Goal: Information Seeking & Learning: Learn about a topic

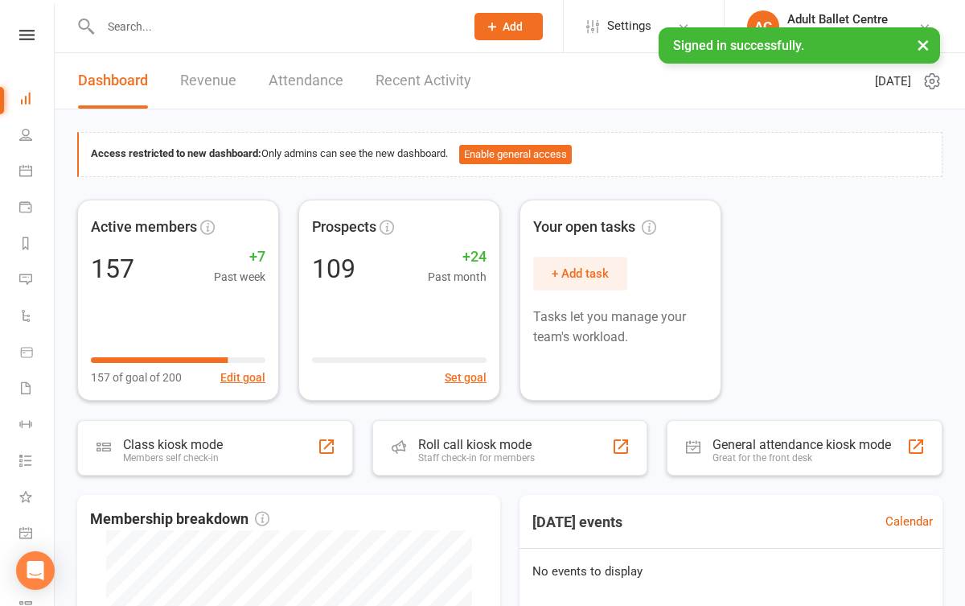
click at [421, 84] on link "Recent Activity" at bounding box center [424, 80] width 96 height 55
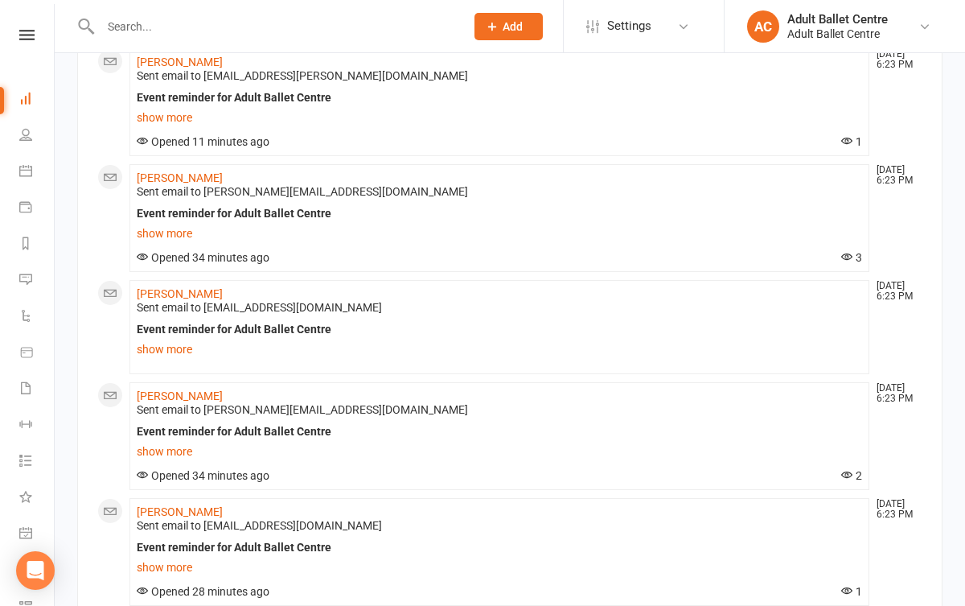
scroll to position [154, 0]
click at [28, 172] on icon at bounding box center [25, 170] width 13 height 13
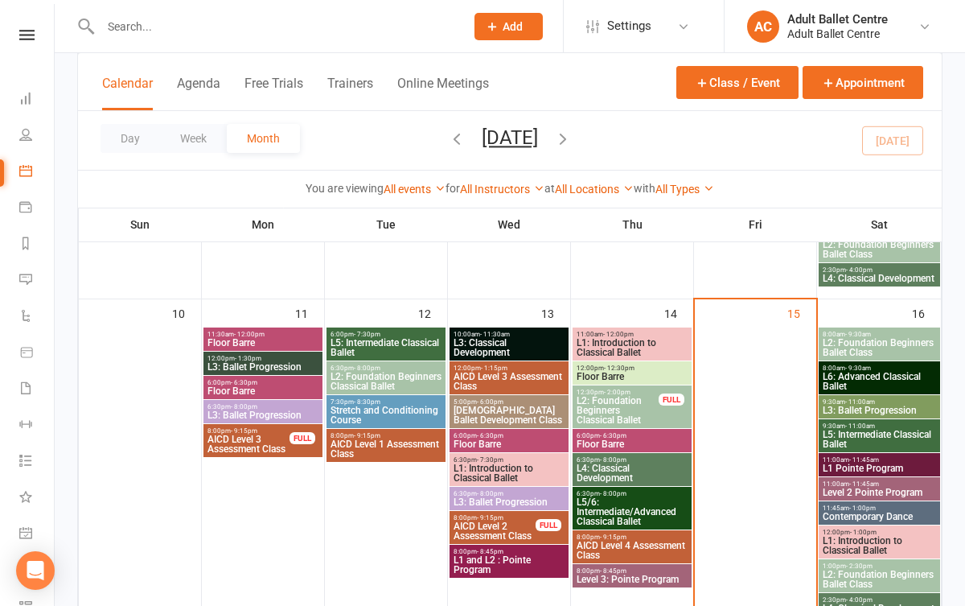
scroll to position [713, 0]
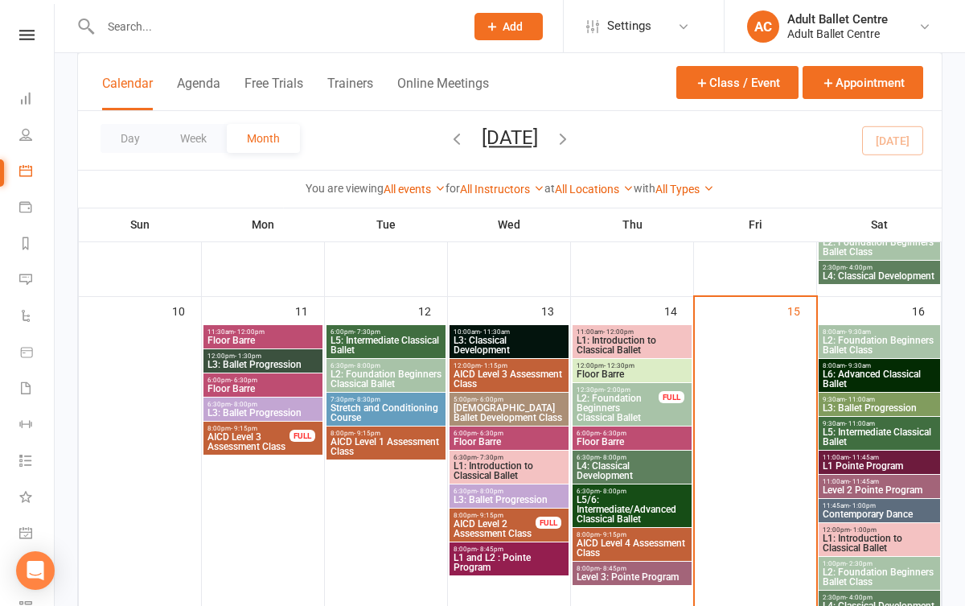
click at [852, 369] on span "L6: Advanced Classical Ballet" at bounding box center [879, 378] width 115 height 19
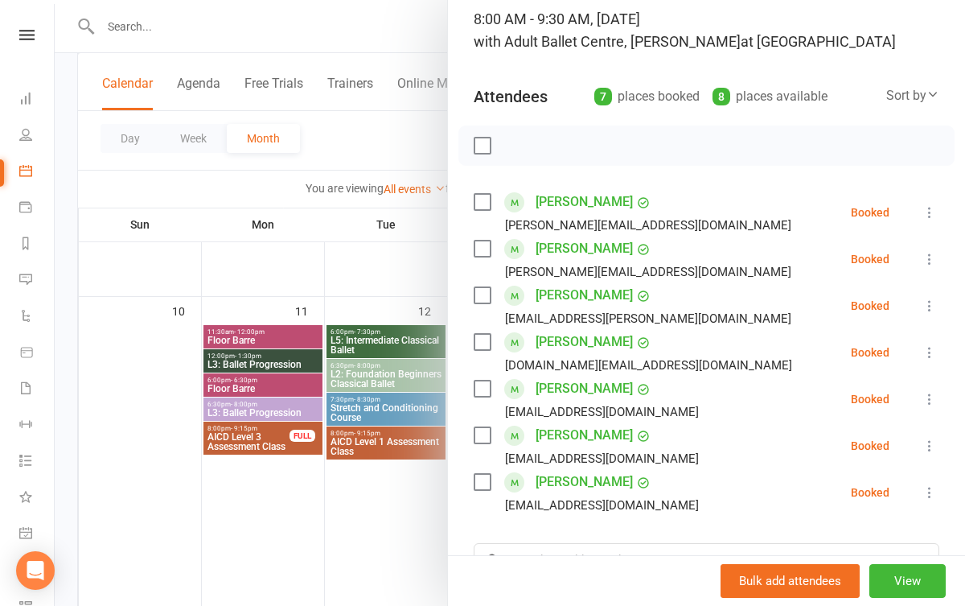
scroll to position [132, 0]
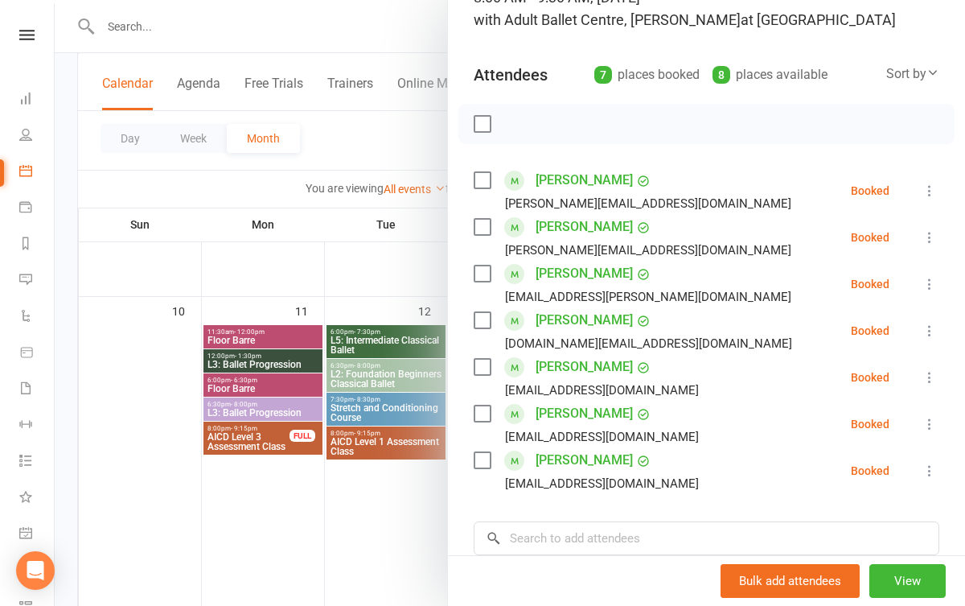
click at [375, 492] on div at bounding box center [510, 303] width 910 height 606
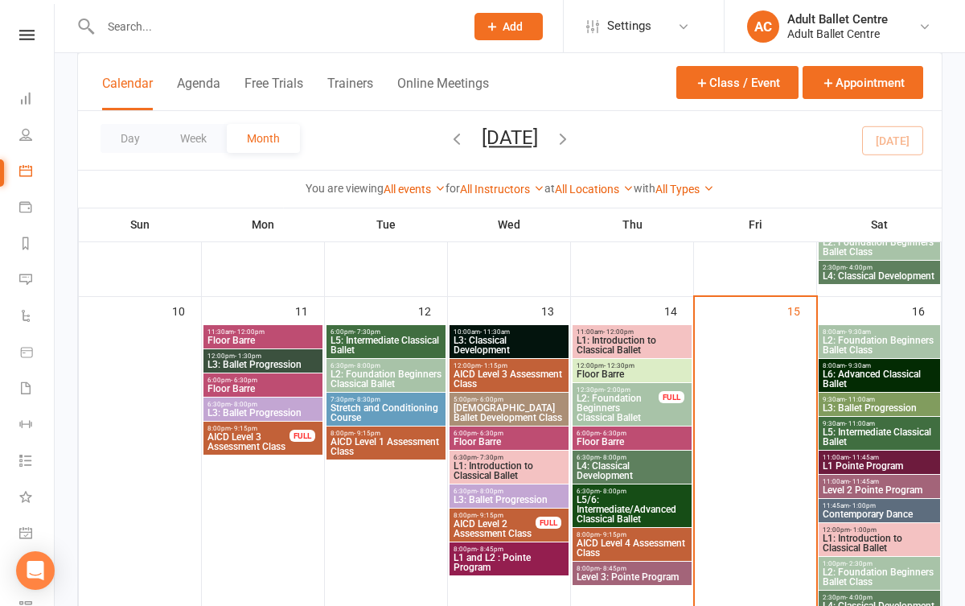
click at [866, 429] on span "L5: Intermediate Classical Ballet" at bounding box center [879, 436] width 115 height 19
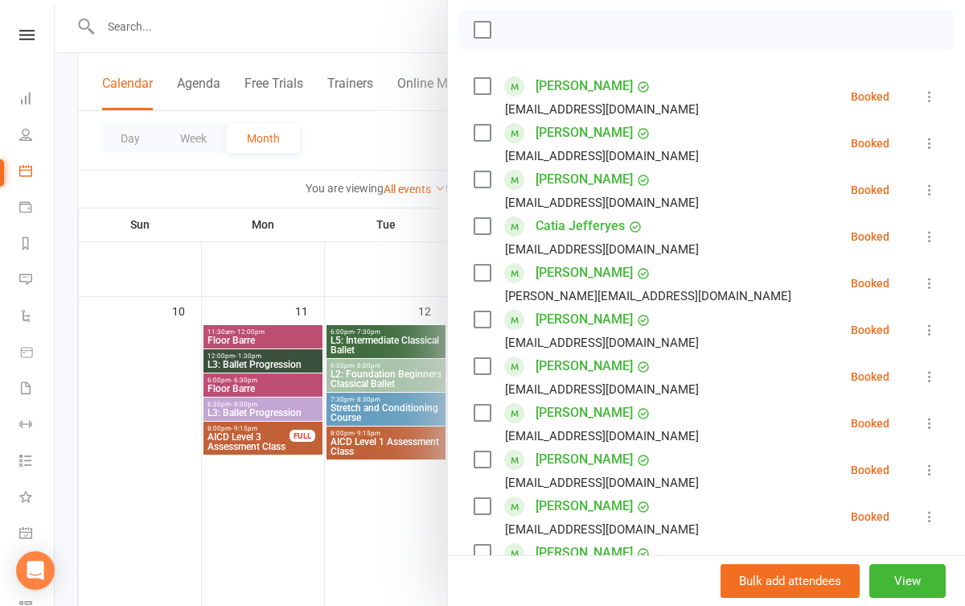
click at [416, 522] on div at bounding box center [510, 303] width 910 height 606
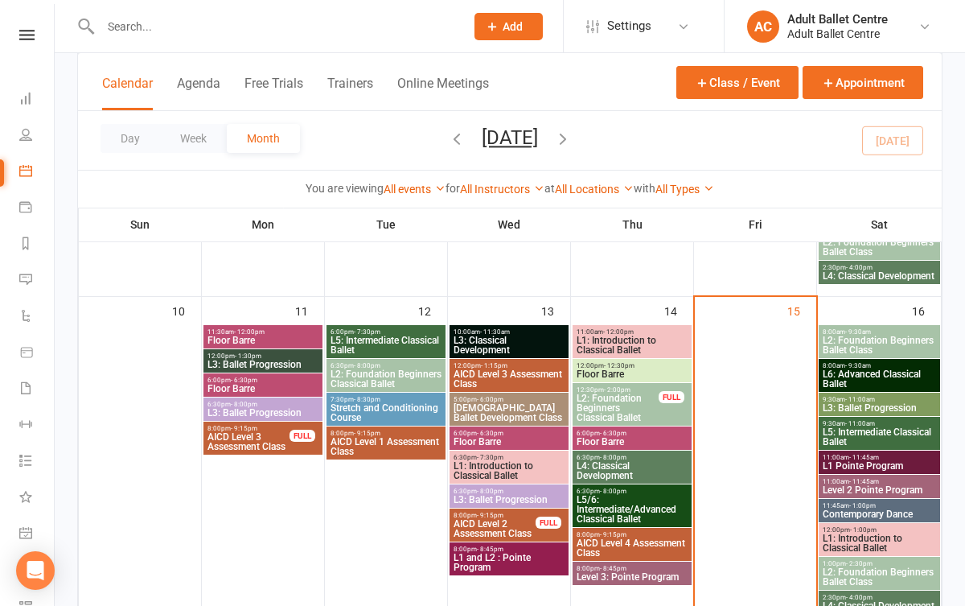
click at [873, 340] on span "L2: Foundation Beginners Ballet Class" at bounding box center [879, 344] width 115 height 19
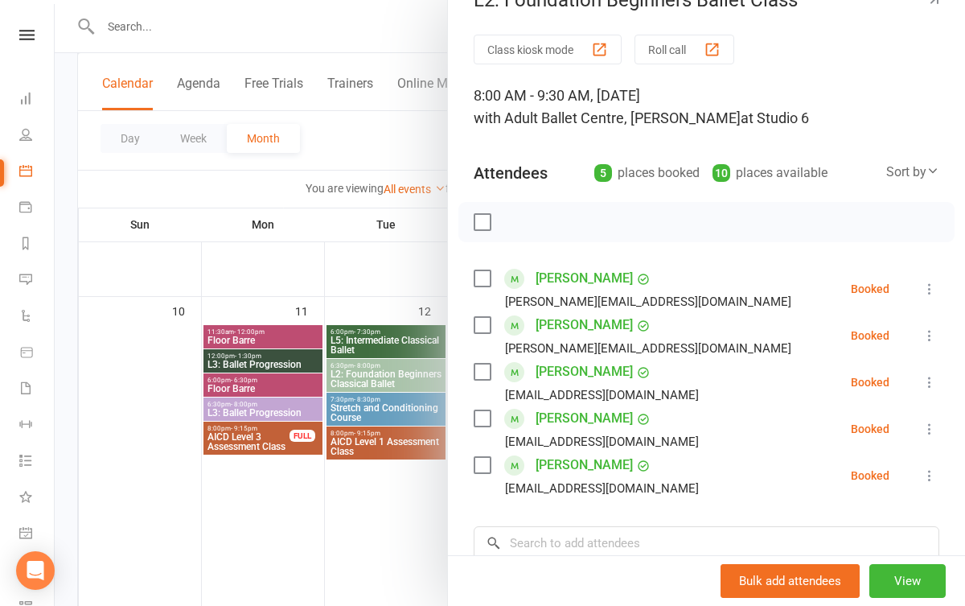
scroll to position [44, 0]
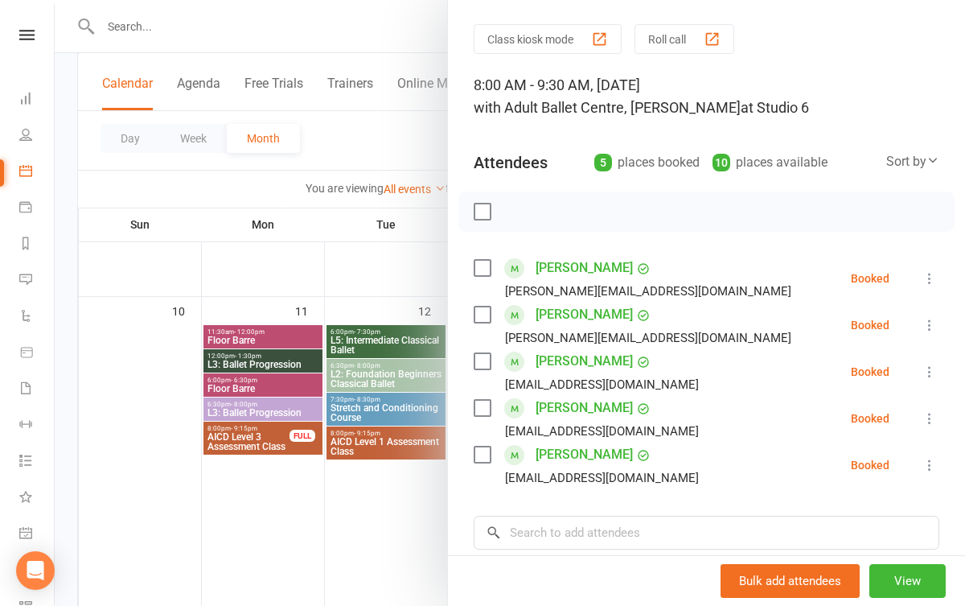
click at [404, 530] on div at bounding box center [510, 303] width 910 height 606
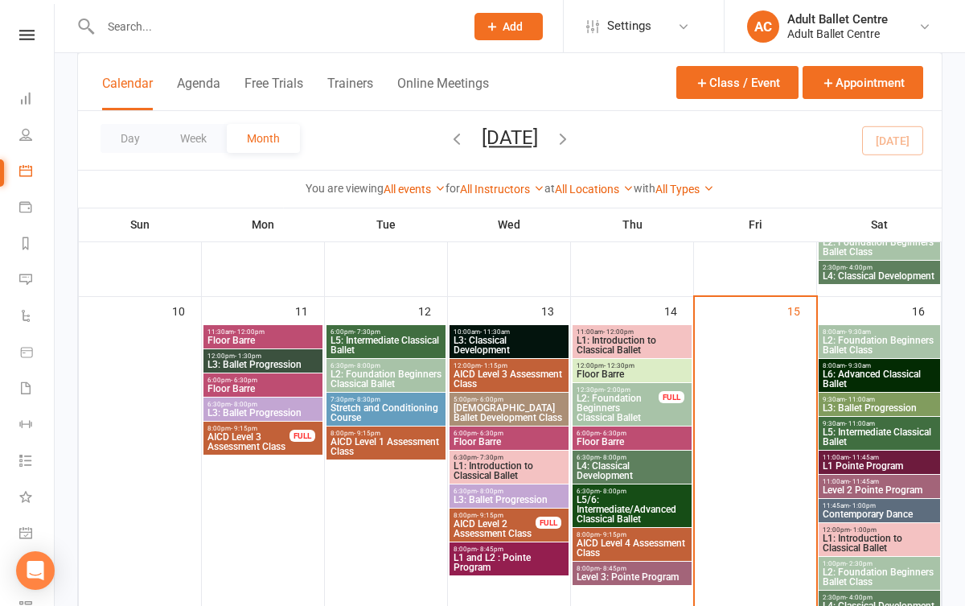
click at [838, 376] on span "L6: Advanced Classical Ballet" at bounding box center [879, 378] width 115 height 19
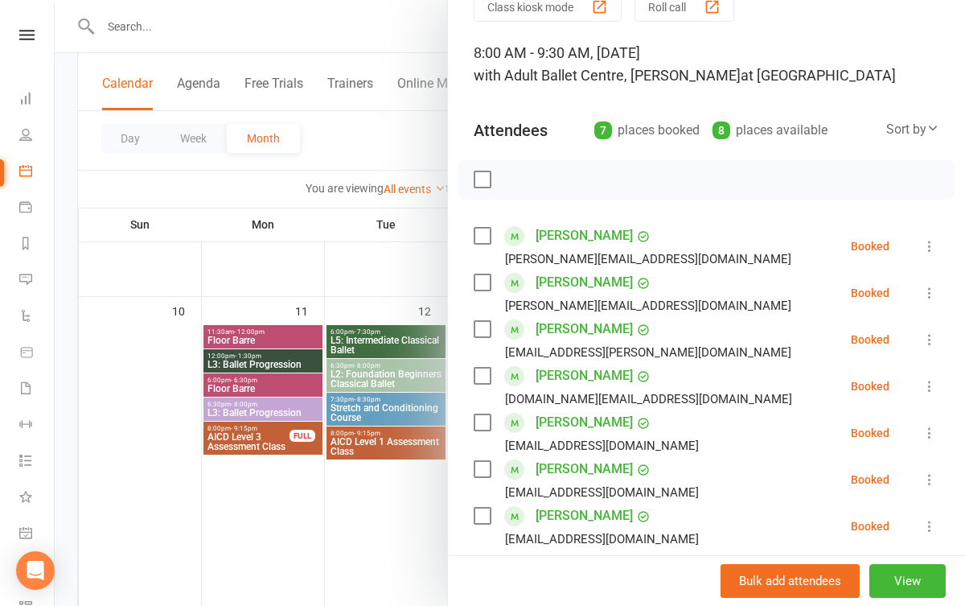
scroll to position [126, 0]
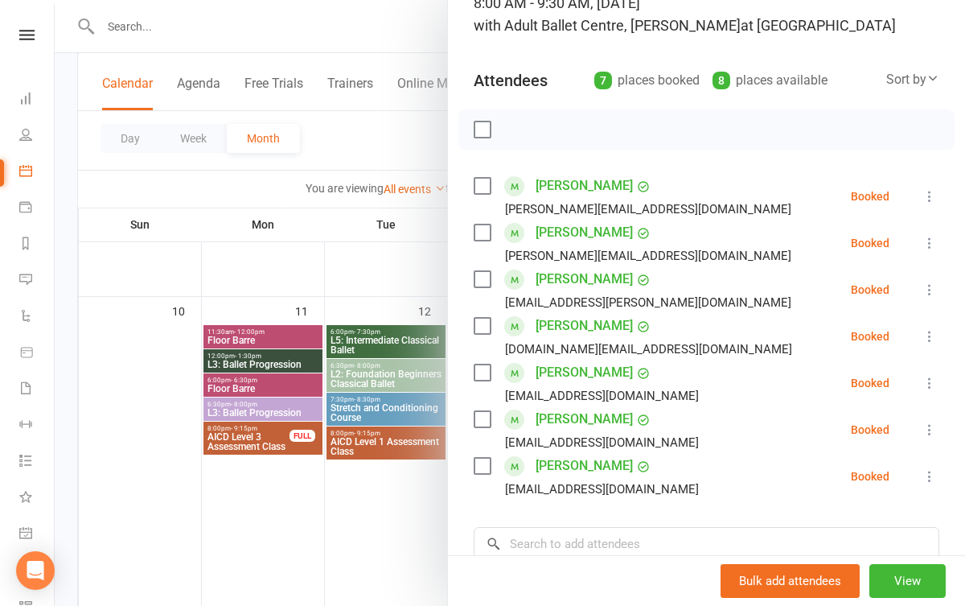
click at [355, 528] on div at bounding box center [510, 303] width 910 height 606
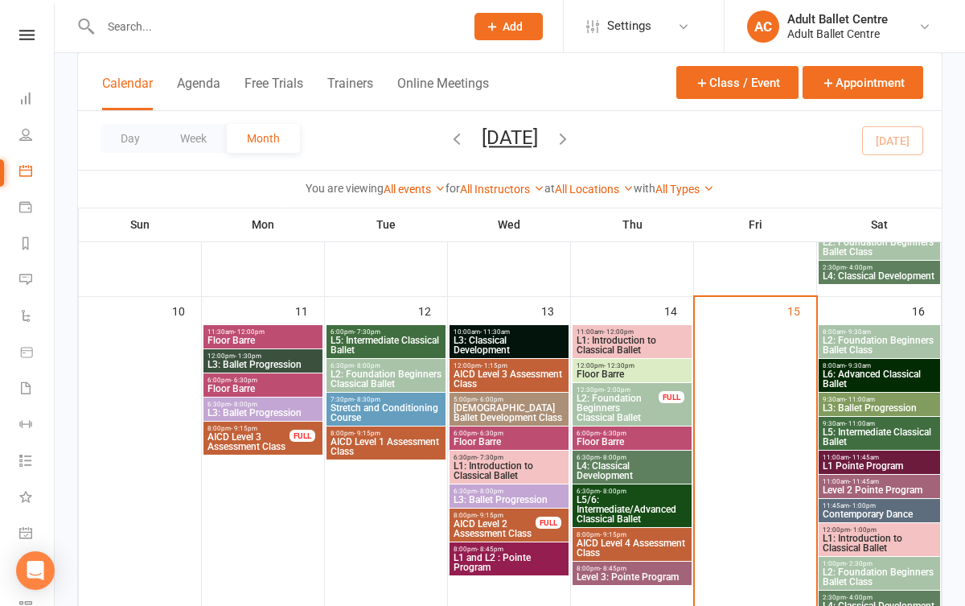
click at [875, 432] on span "L5: Intermediate Classical Ballet" at bounding box center [879, 436] width 115 height 19
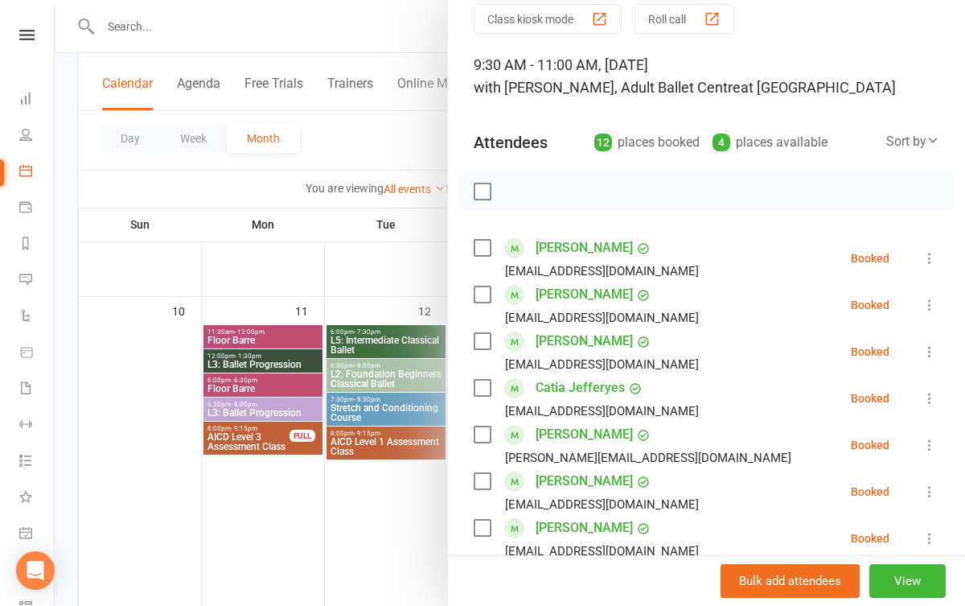
scroll to position [75, 0]
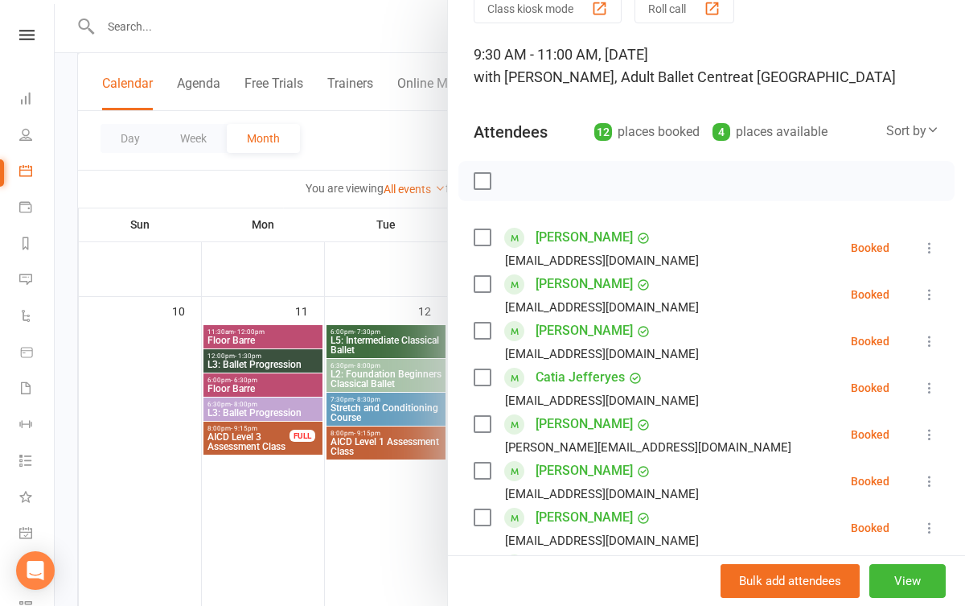
click at [413, 532] on div at bounding box center [510, 303] width 910 height 606
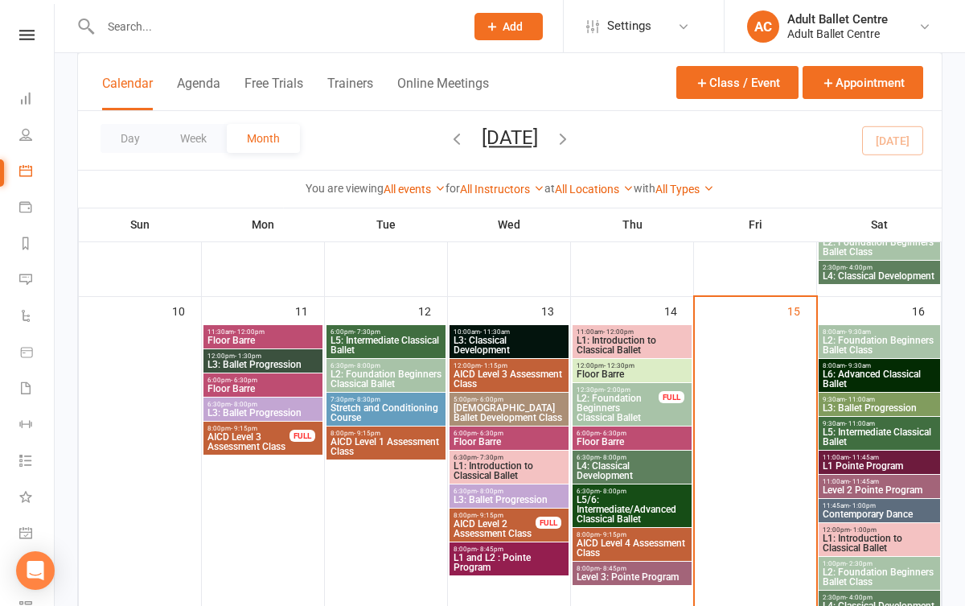
click at [847, 488] on span "Level 2 Pointe Program" at bounding box center [879, 490] width 115 height 10
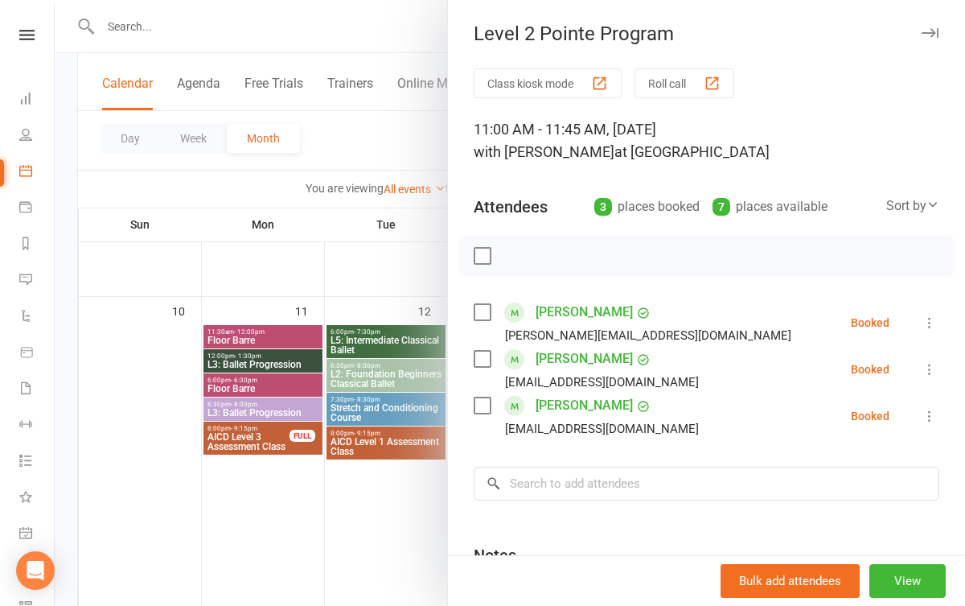
scroll to position [7, 0]
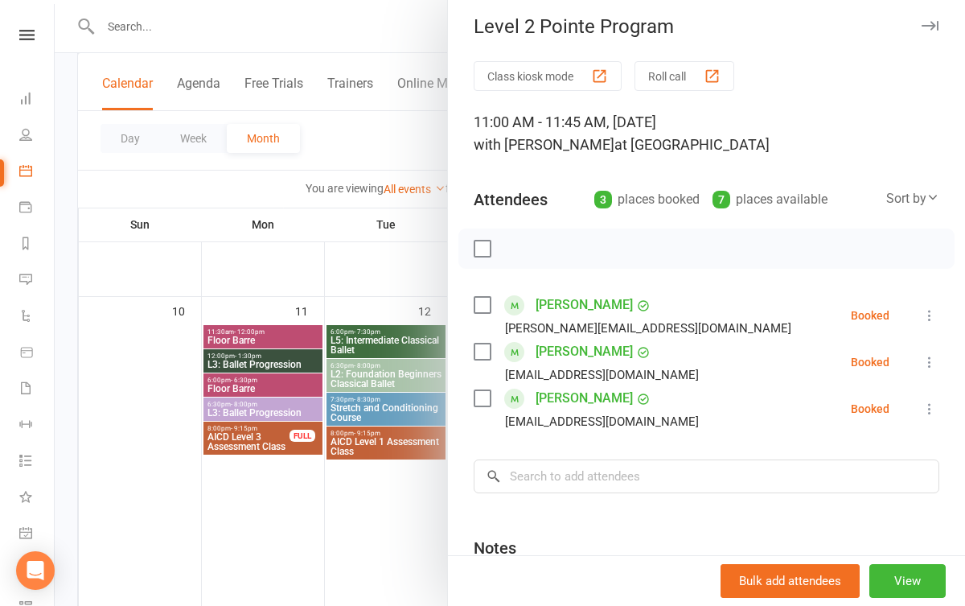
click at [412, 542] on div at bounding box center [510, 303] width 910 height 606
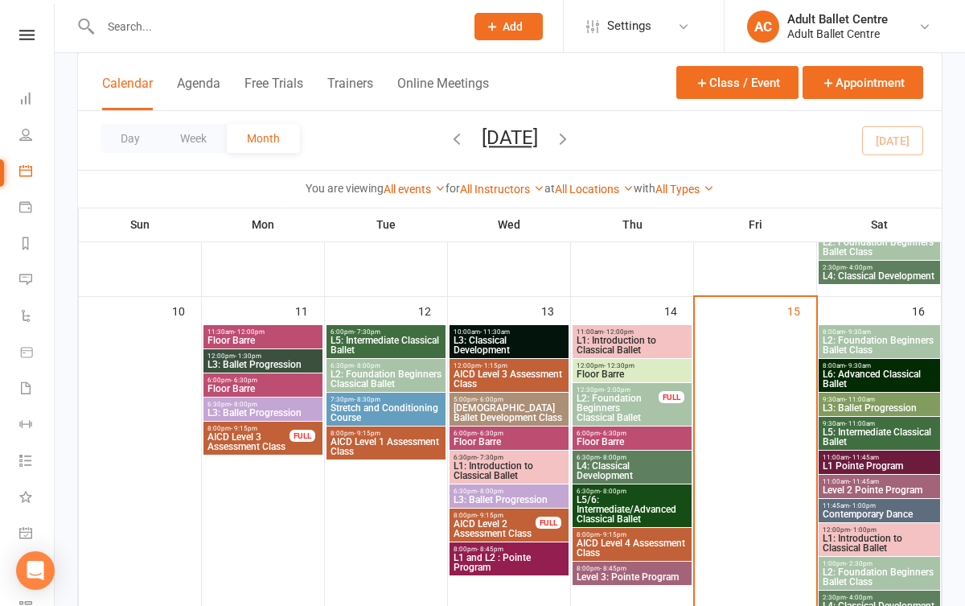
click at [889, 371] on span "L6: Advanced Classical Ballet" at bounding box center [879, 378] width 115 height 19
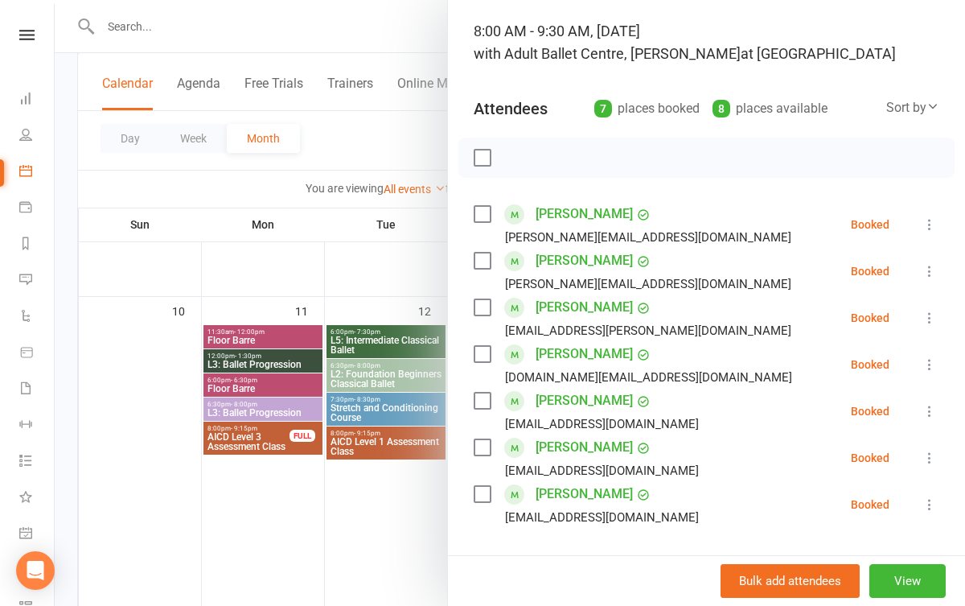
scroll to position [121, 0]
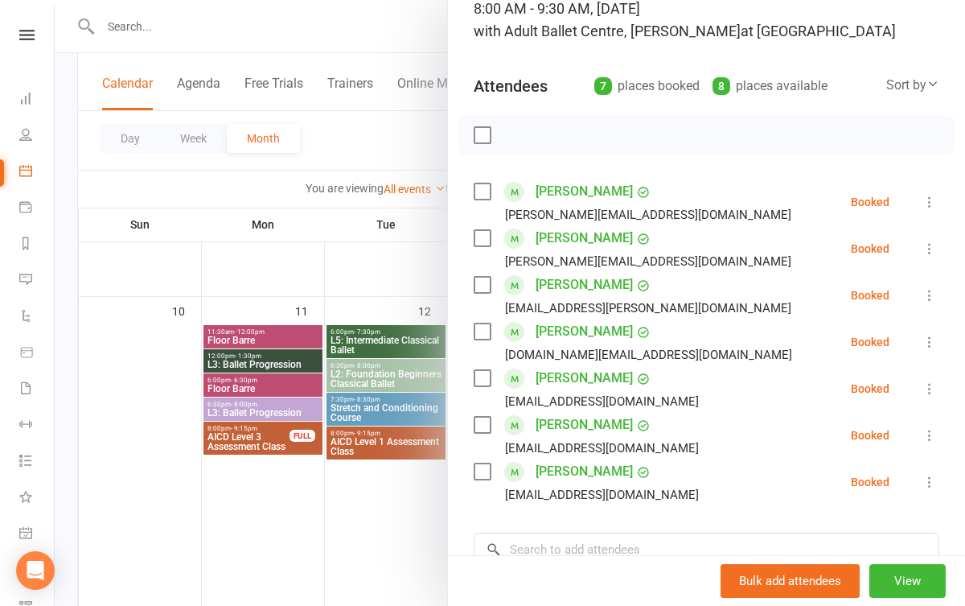
click at [407, 525] on div at bounding box center [510, 303] width 910 height 606
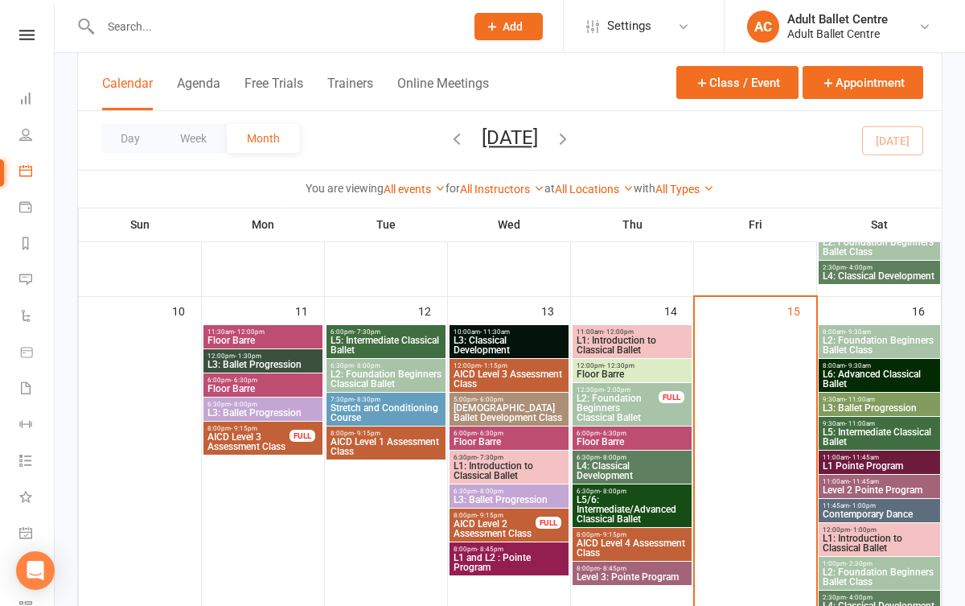
click at [867, 403] on span "L3: Ballet Progression" at bounding box center [879, 408] width 115 height 10
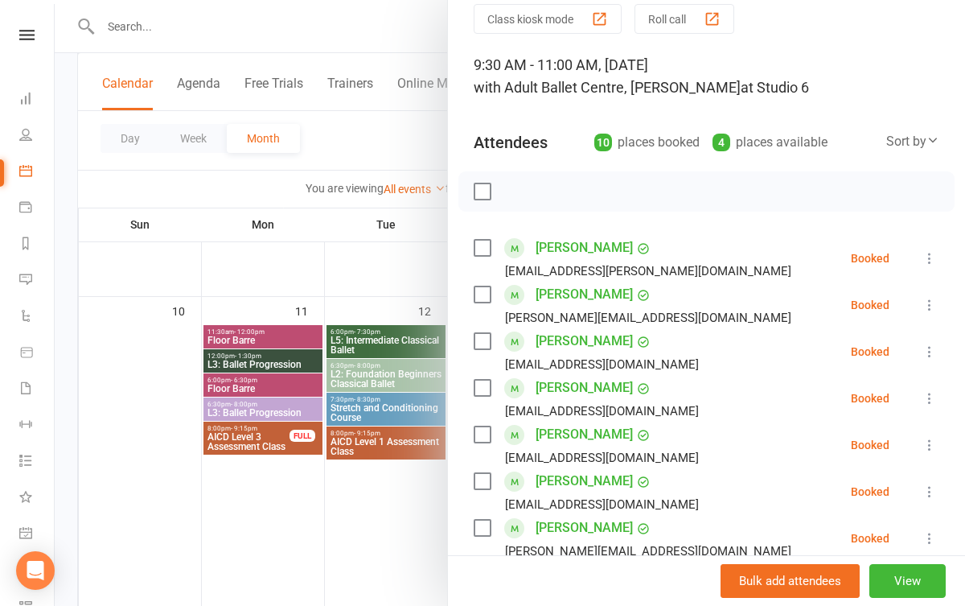
scroll to position [52, 0]
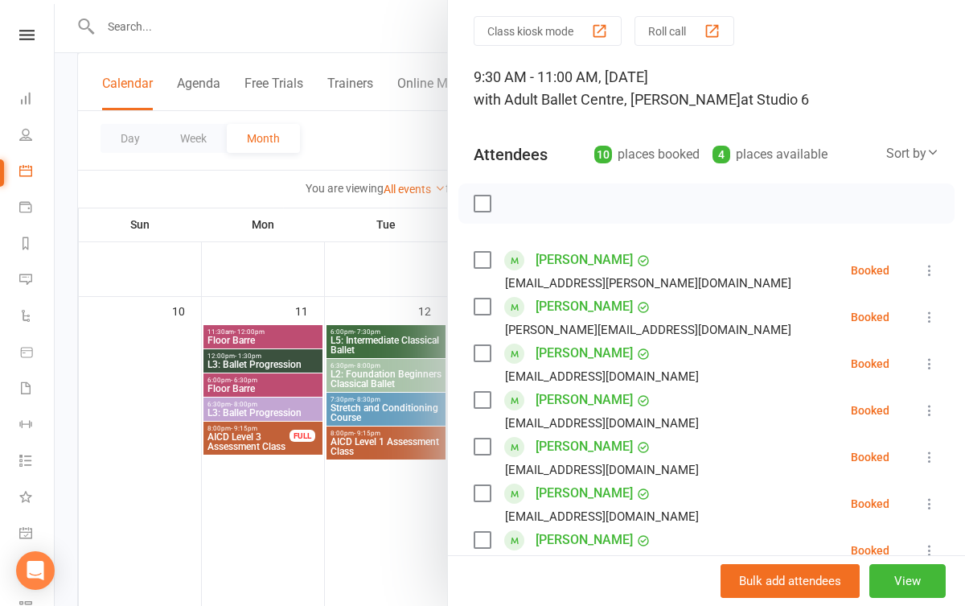
click at [352, 516] on div at bounding box center [510, 303] width 910 height 606
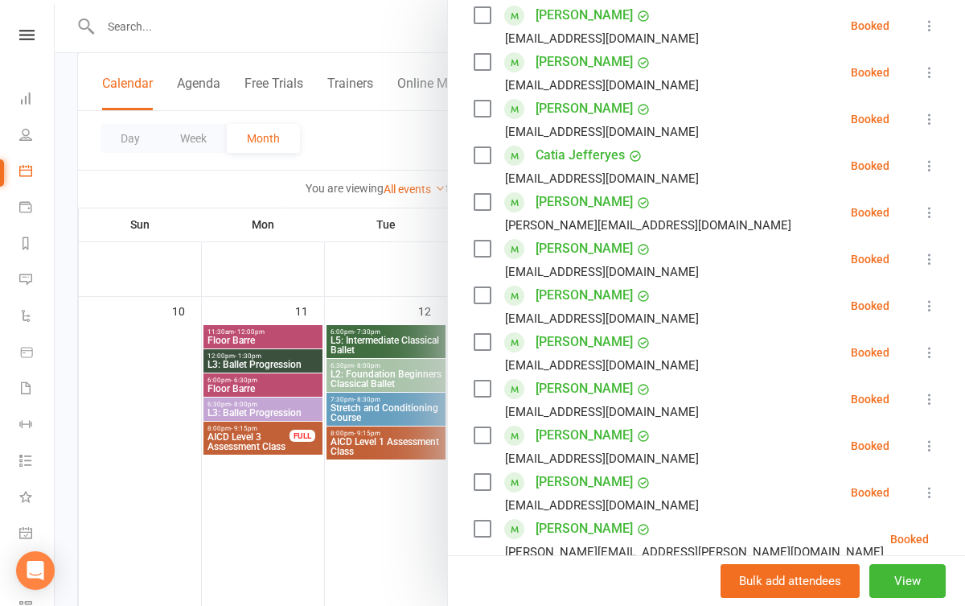
scroll to position [326, 0]
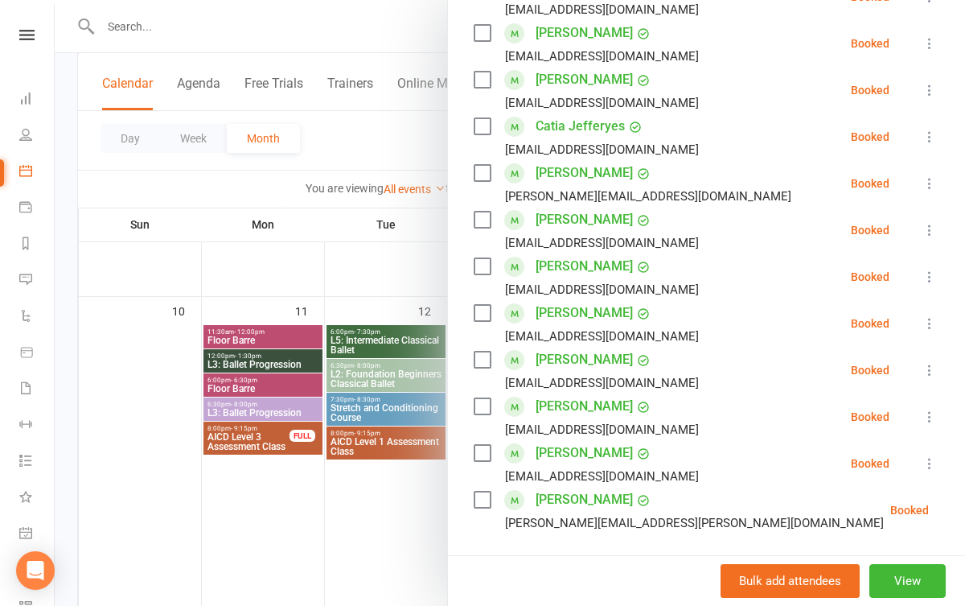
click at [431, 509] on div at bounding box center [510, 303] width 910 height 606
